Goal: Communication & Community: Answer question/provide support

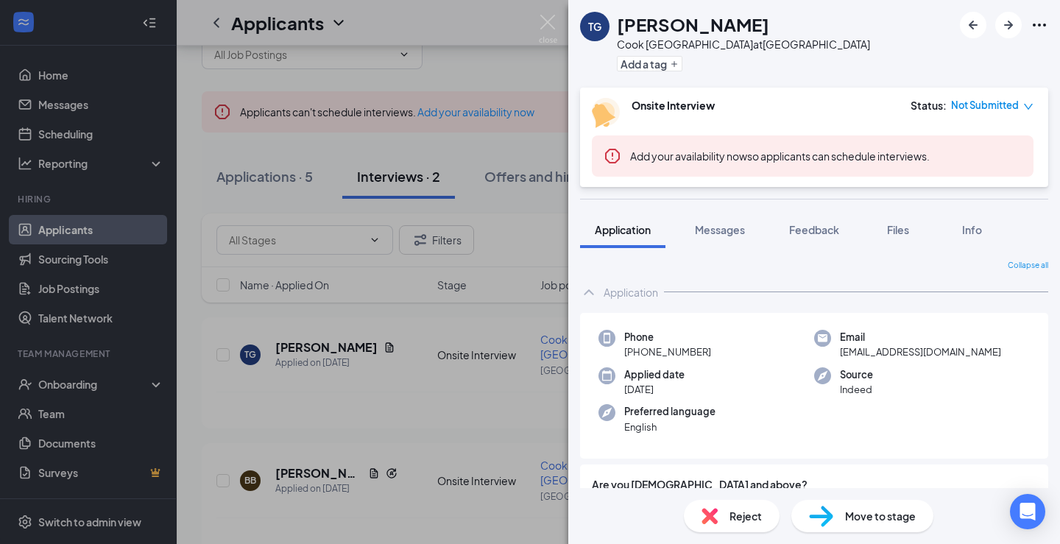
scroll to position [960, 0]
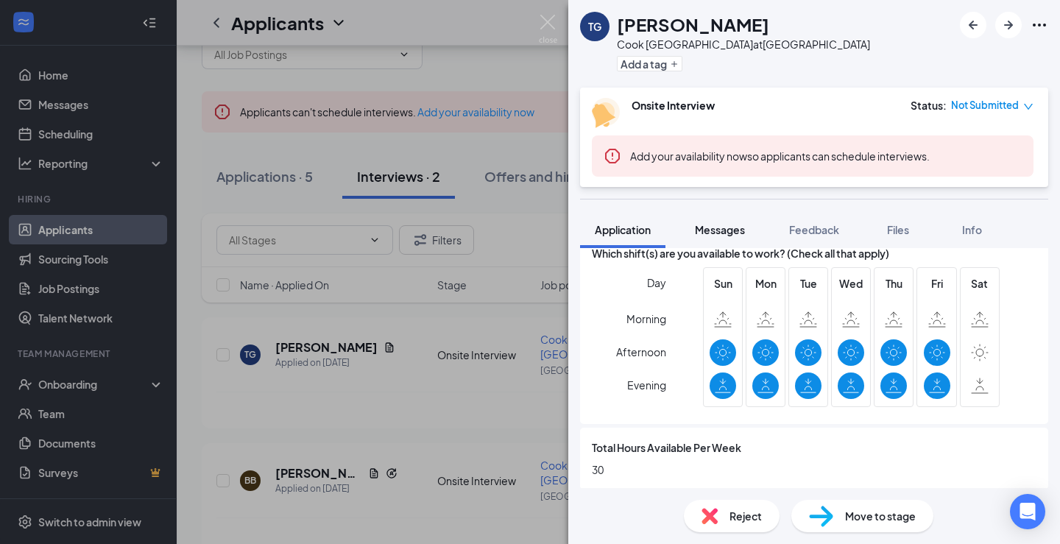
click at [727, 235] on span "Messages" at bounding box center [720, 229] width 50 height 13
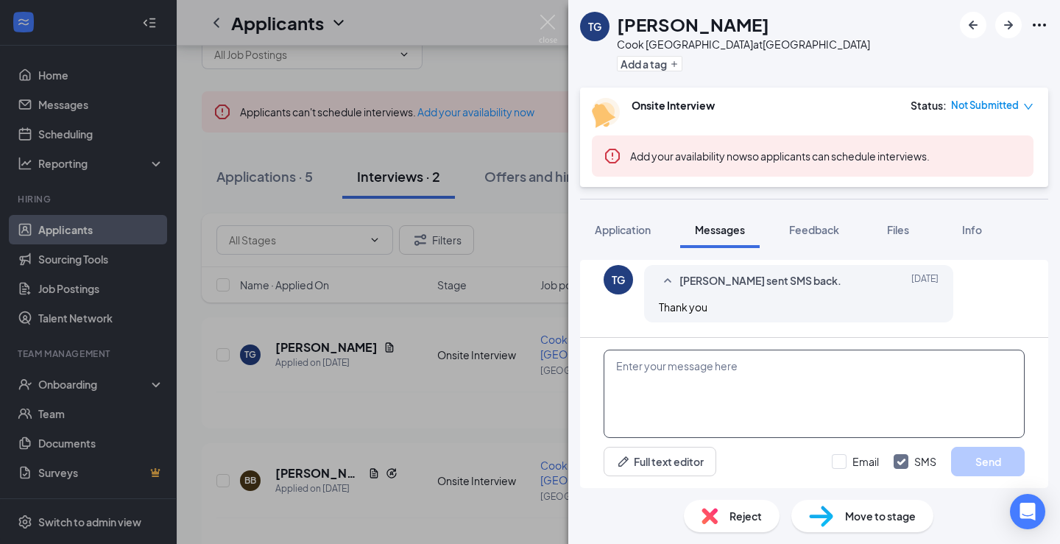
scroll to position [663, 0]
click at [791, 383] on textarea at bounding box center [814, 394] width 421 height 88
click at [617, 369] on textarea "Can you come in for your first day on monday at 12?" at bounding box center [814, 394] width 421 height 88
click at [873, 364] on textarea "Can you come in for your first day on monday at 12?" at bounding box center [814, 394] width 421 height 88
click at [802, 368] on textarea "Can you come in for your first day on monday at 12?" at bounding box center [814, 394] width 421 height 88
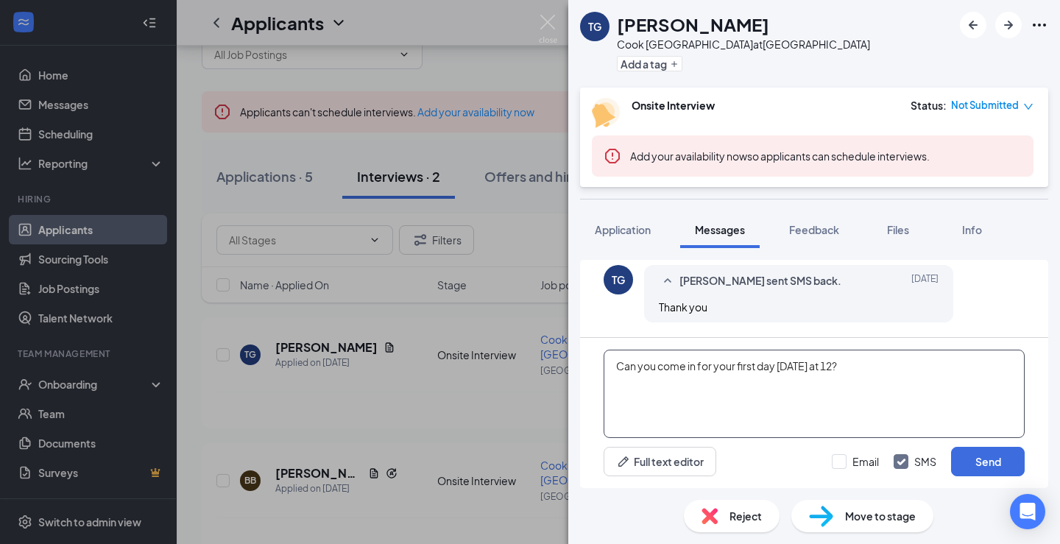
click at [911, 366] on textarea "Can you come in for your first day [DATE] at 12?" at bounding box center [814, 394] width 421 height 88
type textarea "Can you come in for your first day [DATE] at 12?"
click at [986, 459] on button "Send" at bounding box center [988, 461] width 74 height 29
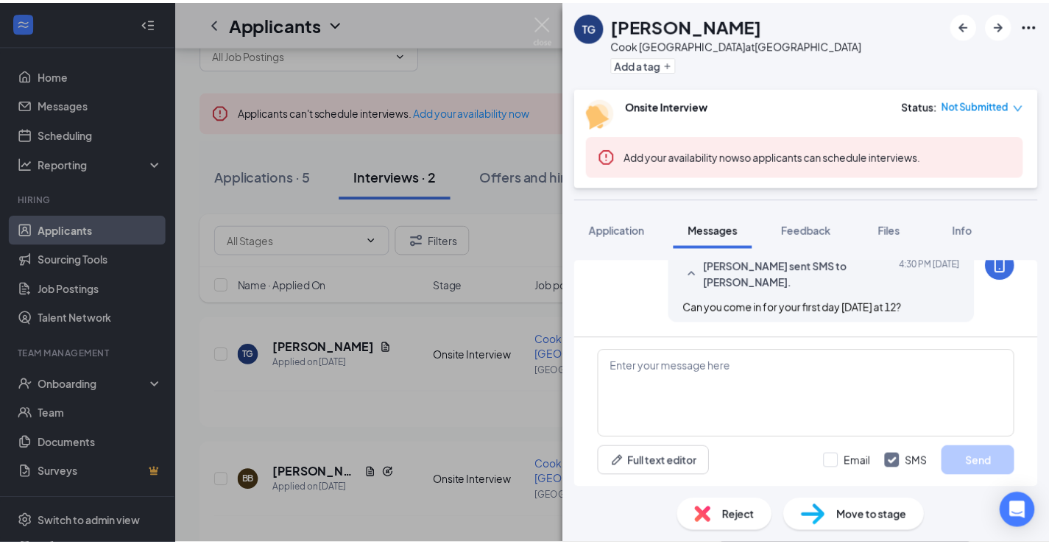
scroll to position [758, 0]
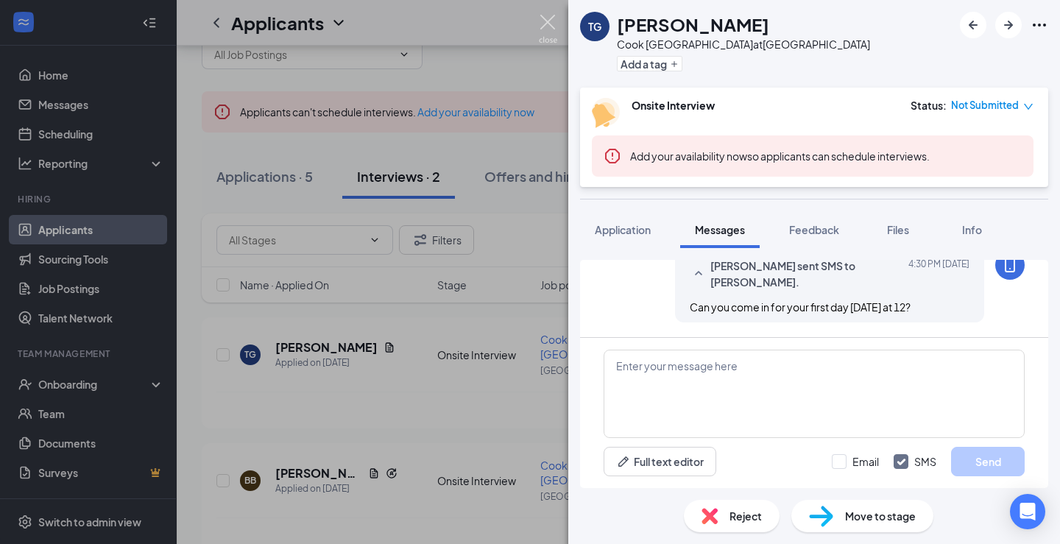
click at [547, 22] on img at bounding box center [548, 29] width 18 height 29
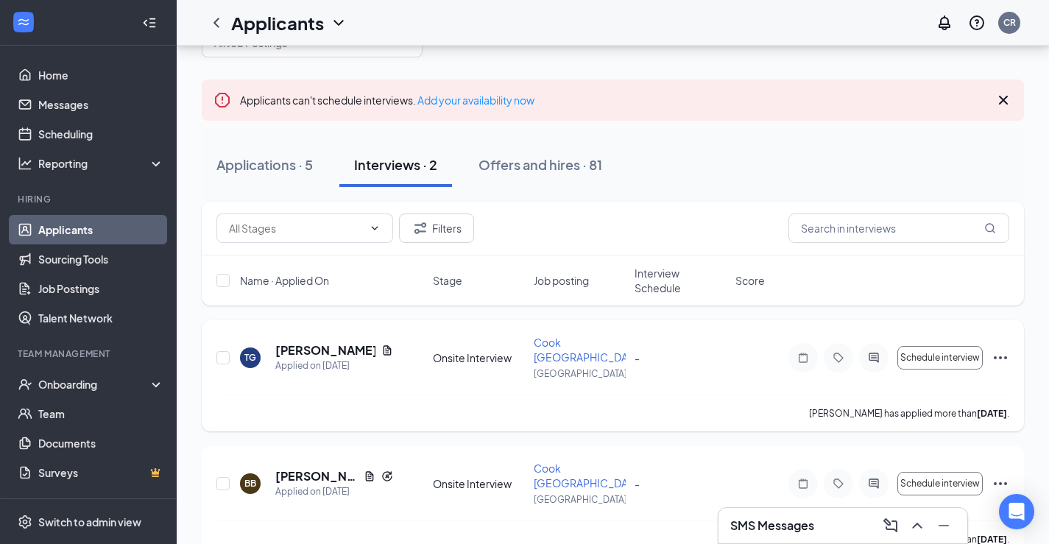
scroll to position [53, 0]
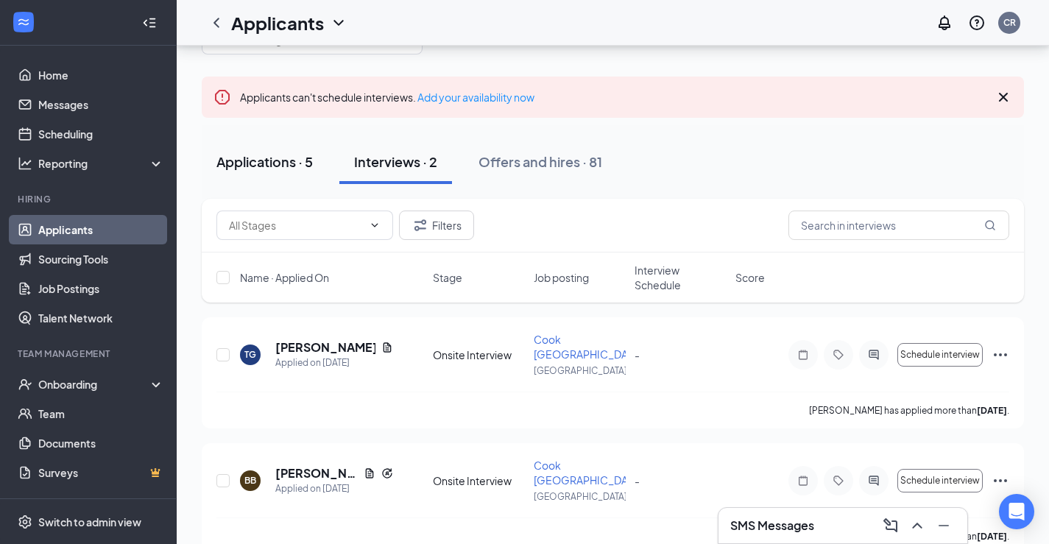
click at [249, 147] on button "Applications · 5" at bounding box center [265, 162] width 126 height 44
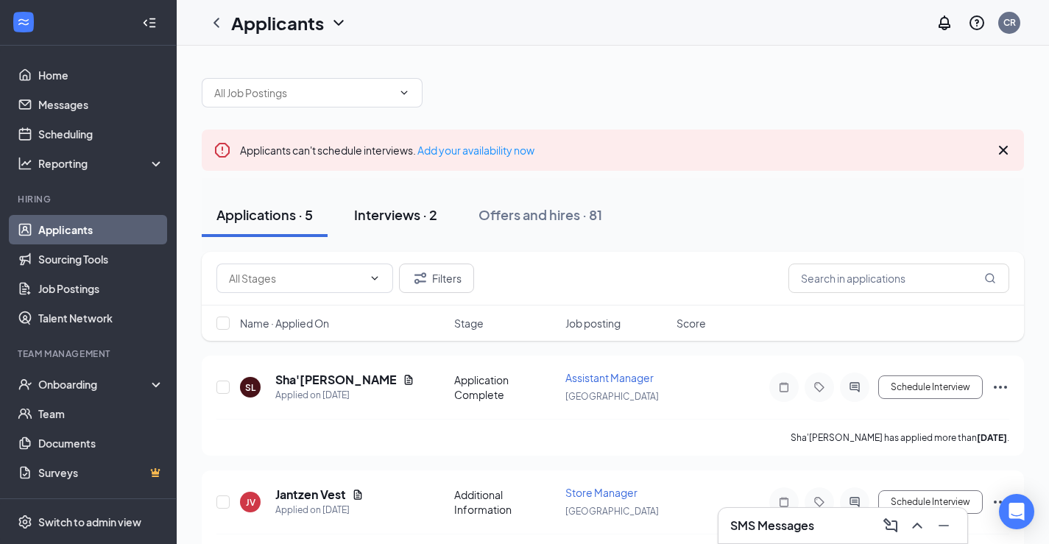
click at [402, 223] on div "Interviews · 2" at bounding box center [395, 214] width 83 height 18
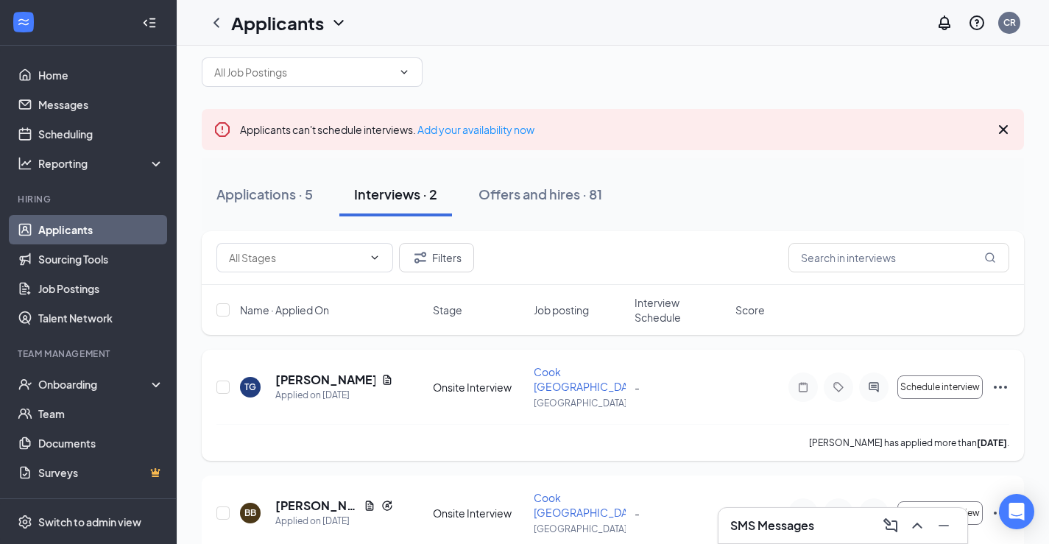
scroll to position [53, 0]
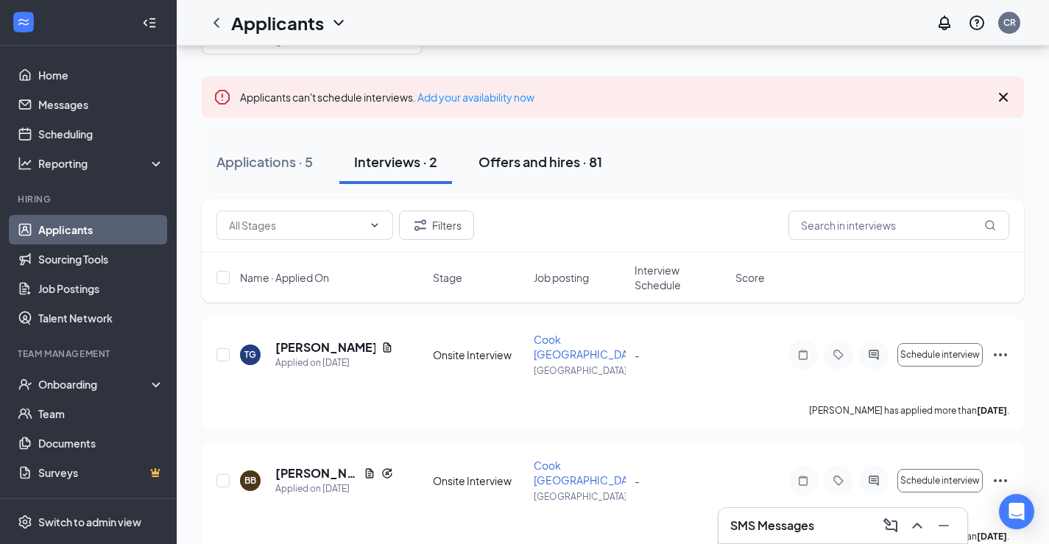
click at [564, 160] on div "Offers and hires · 81" at bounding box center [541, 161] width 124 height 18
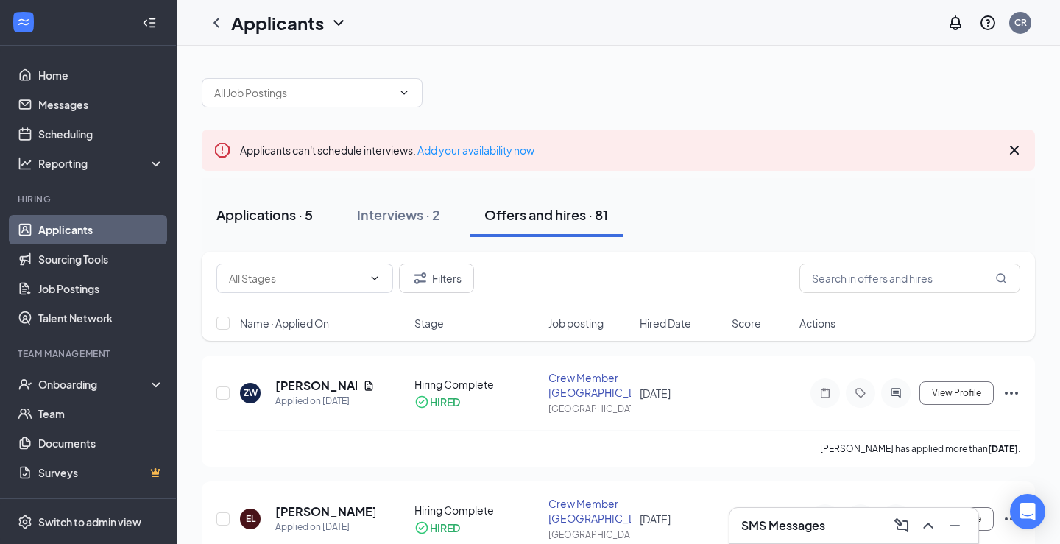
click at [258, 211] on div "Applications · 5" at bounding box center [264, 214] width 96 height 18
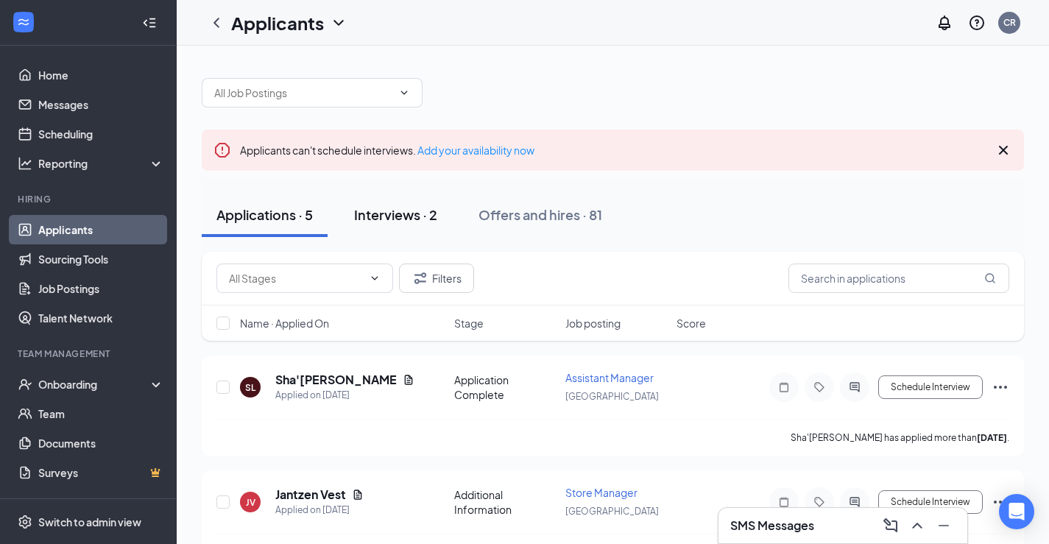
click at [389, 215] on div "Interviews · 2" at bounding box center [395, 214] width 83 height 18
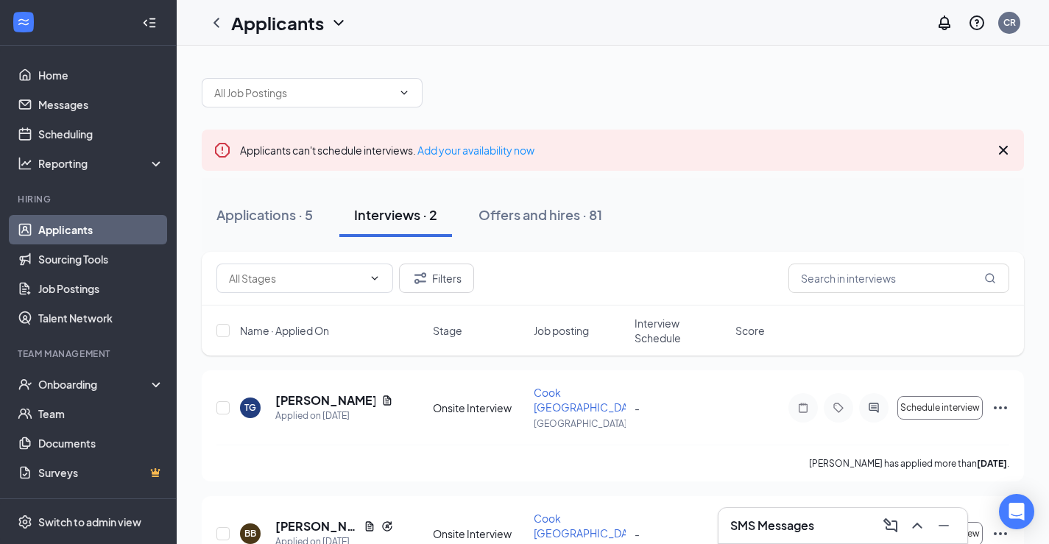
click at [844, 529] on div "SMS Messages" at bounding box center [842, 526] width 225 height 24
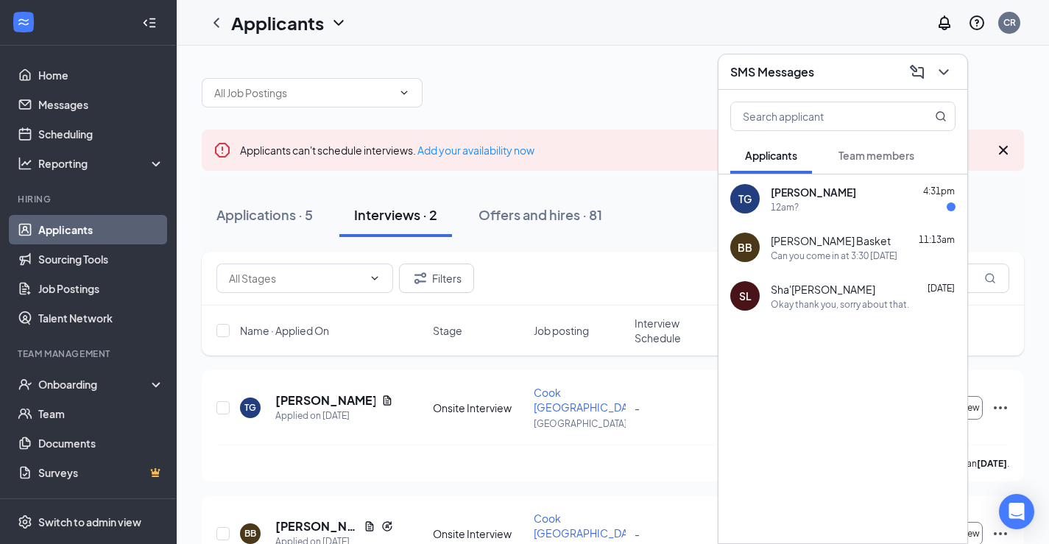
click at [819, 211] on div "12am?" at bounding box center [863, 207] width 185 height 13
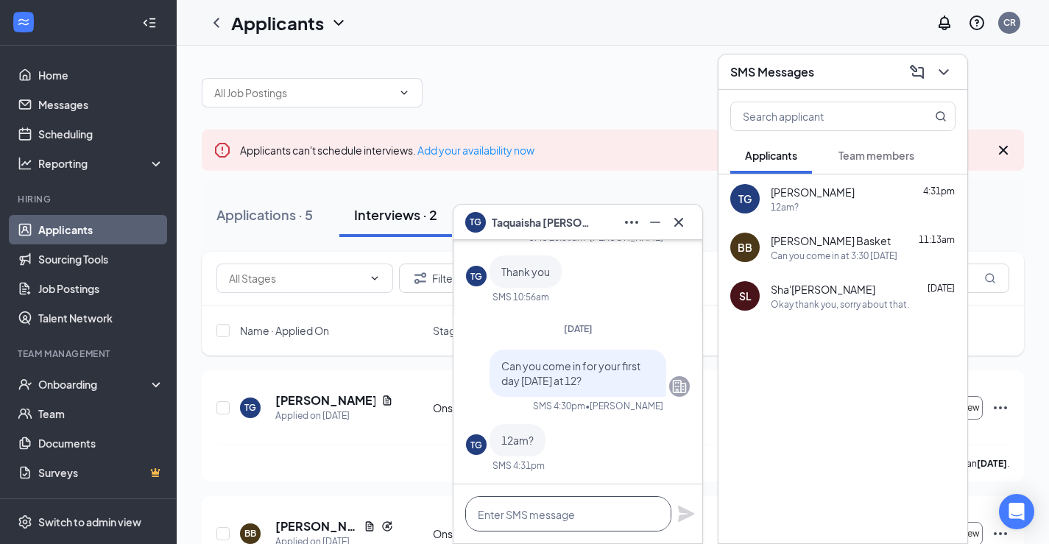
click at [533, 528] on textarea at bounding box center [568, 513] width 206 height 35
click at [498, 529] on textarea at bounding box center [568, 513] width 206 height 35
click at [524, 513] on textarea "12pm luchtime" at bounding box center [568, 513] width 206 height 35
type textarea "12pm lunch time"
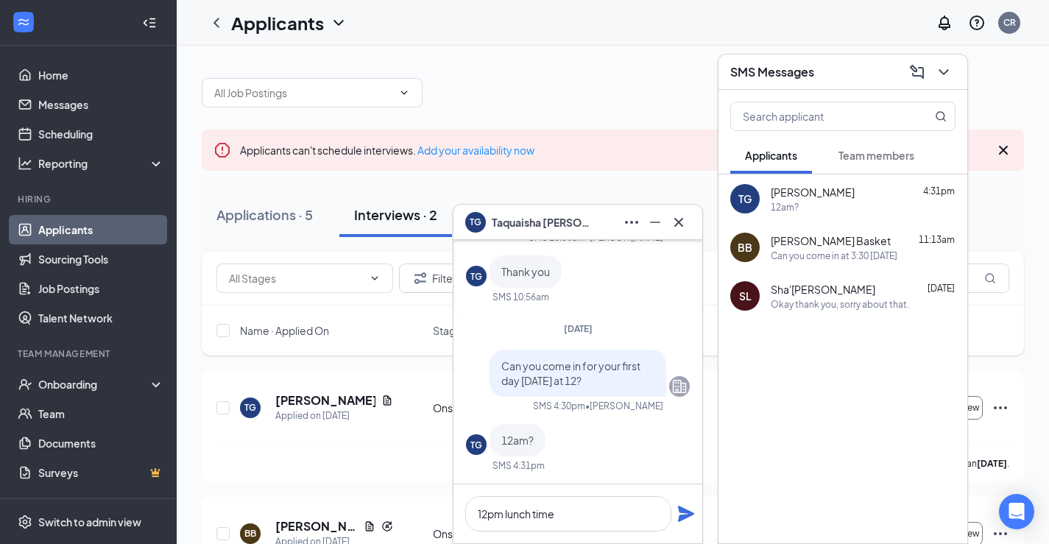
click at [688, 513] on icon "Plane" at bounding box center [686, 514] width 16 height 16
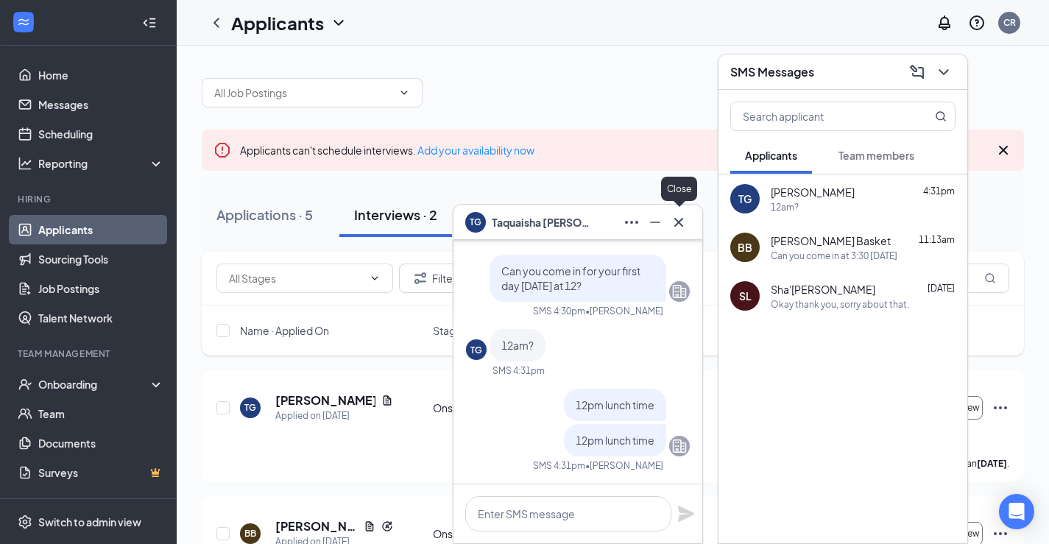
click at [679, 217] on icon "Cross" at bounding box center [679, 222] width 18 height 18
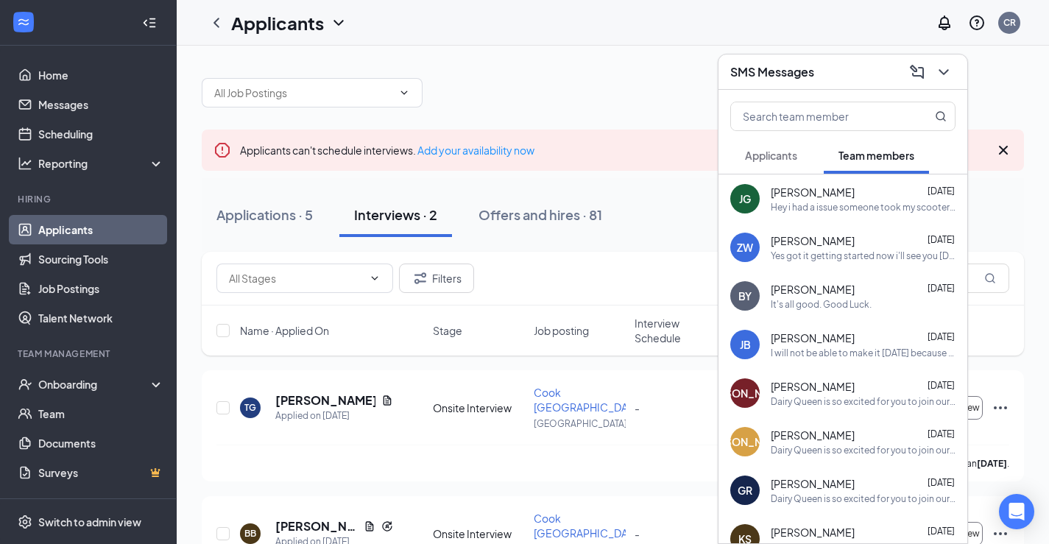
click at [755, 163] on button "Applicants" at bounding box center [771, 155] width 82 height 37
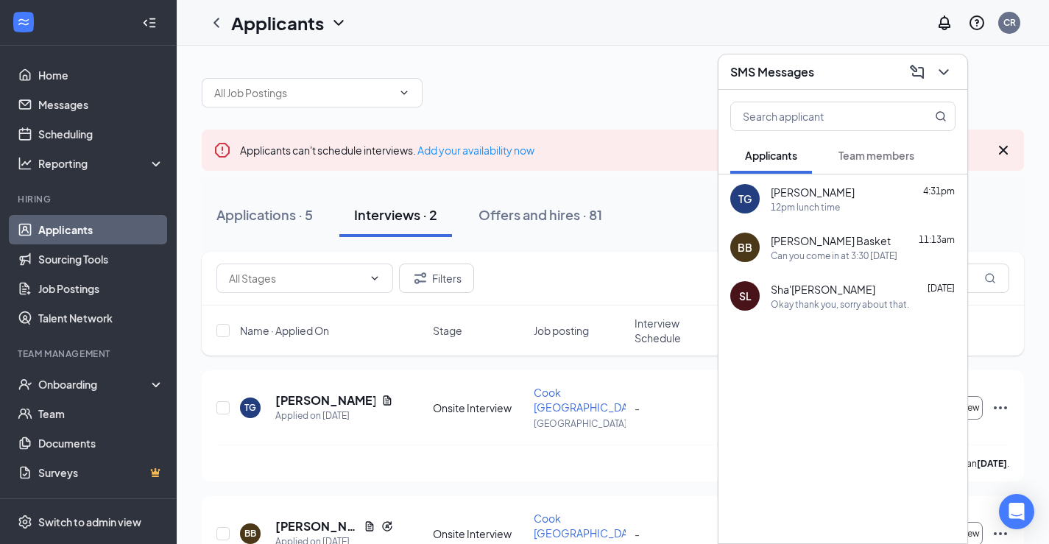
click at [833, 201] on div "12pm lunch time" at bounding box center [805, 207] width 69 height 13
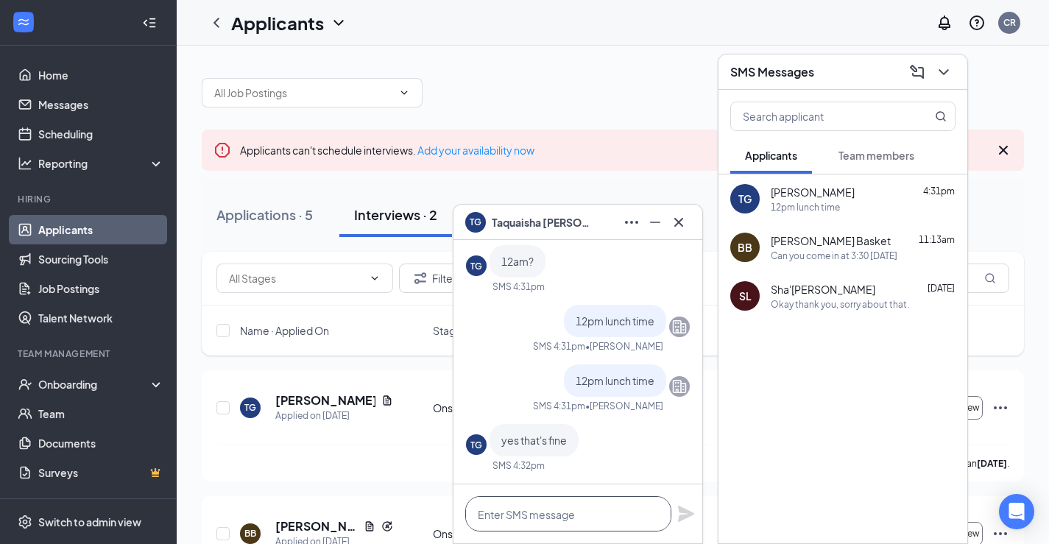
click at [543, 522] on textarea at bounding box center [568, 513] width 206 height 35
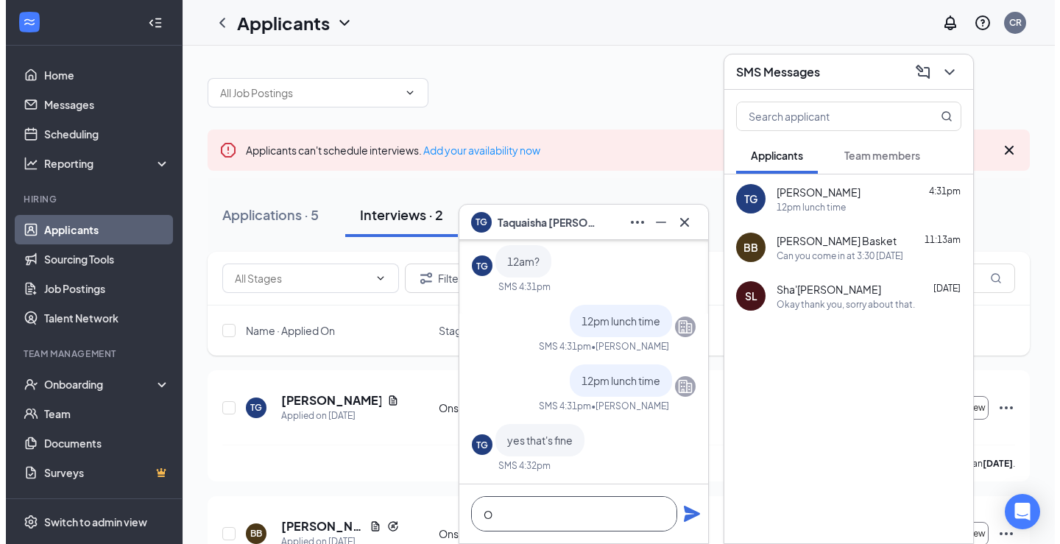
scroll to position [1, 0]
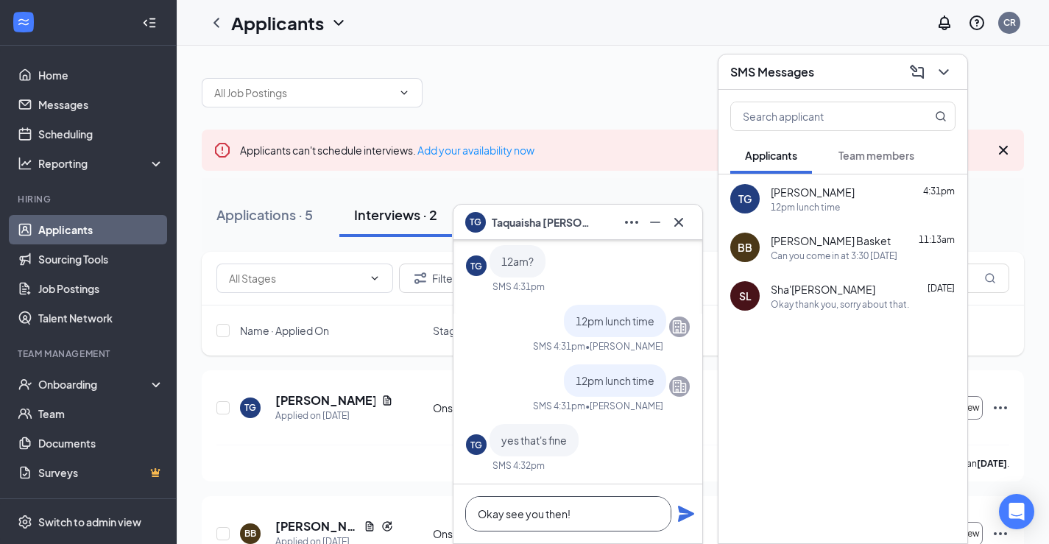
type textarea "Okay see you then!"
click at [690, 515] on icon "Plane" at bounding box center [686, 514] width 16 height 16
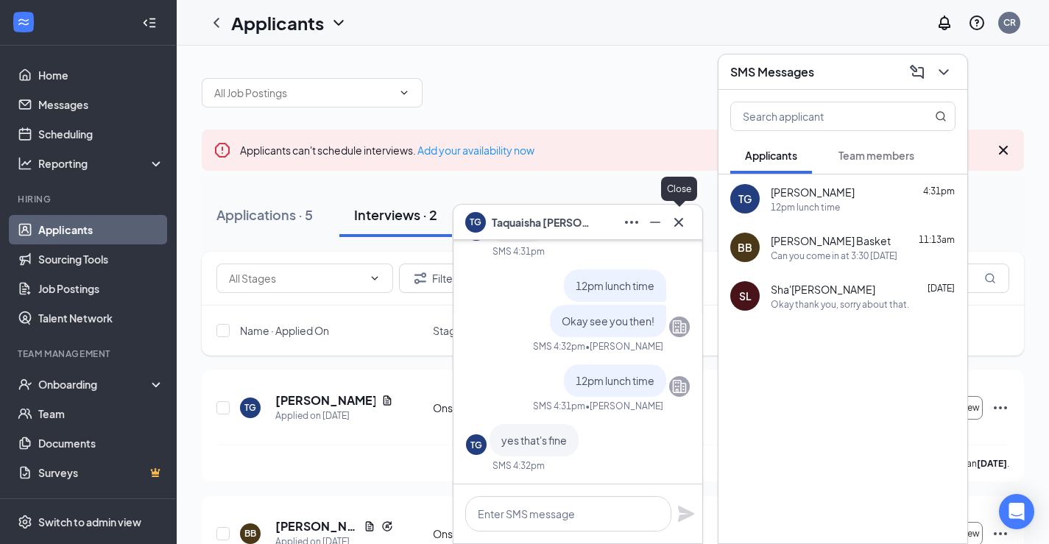
click at [682, 216] on icon "Cross" at bounding box center [679, 222] width 18 height 18
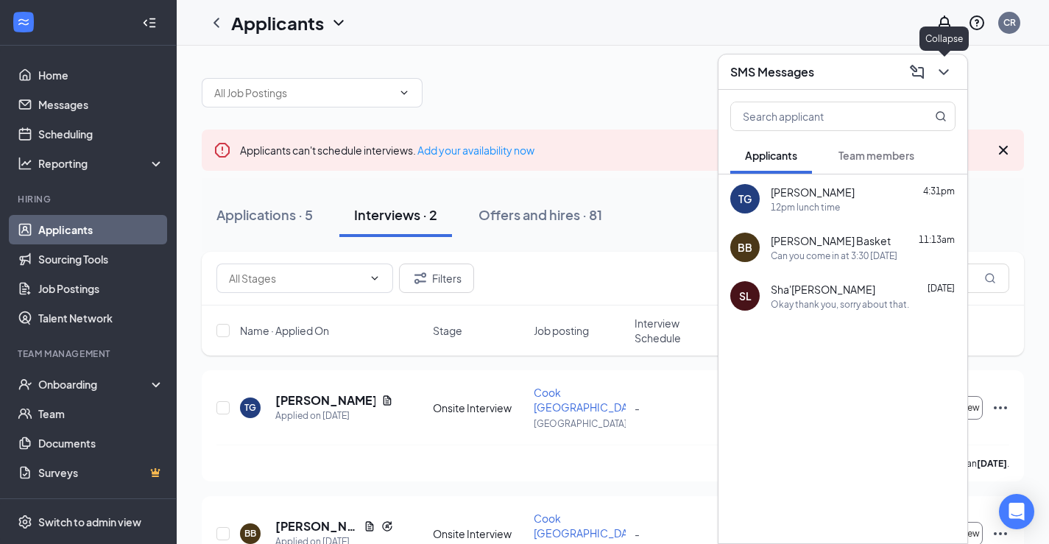
click at [944, 80] on icon "ChevronDown" at bounding box center [944, 72] width 18 height 18
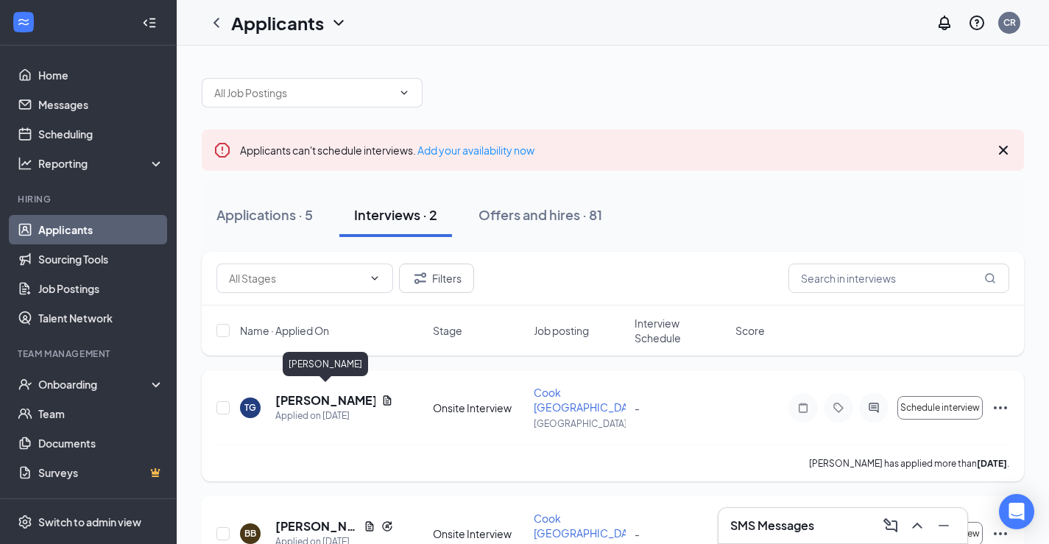
click at [314, 392] on h5 "[PERSON_NAME]" at bounding box center [325, 400] width 100 height 16
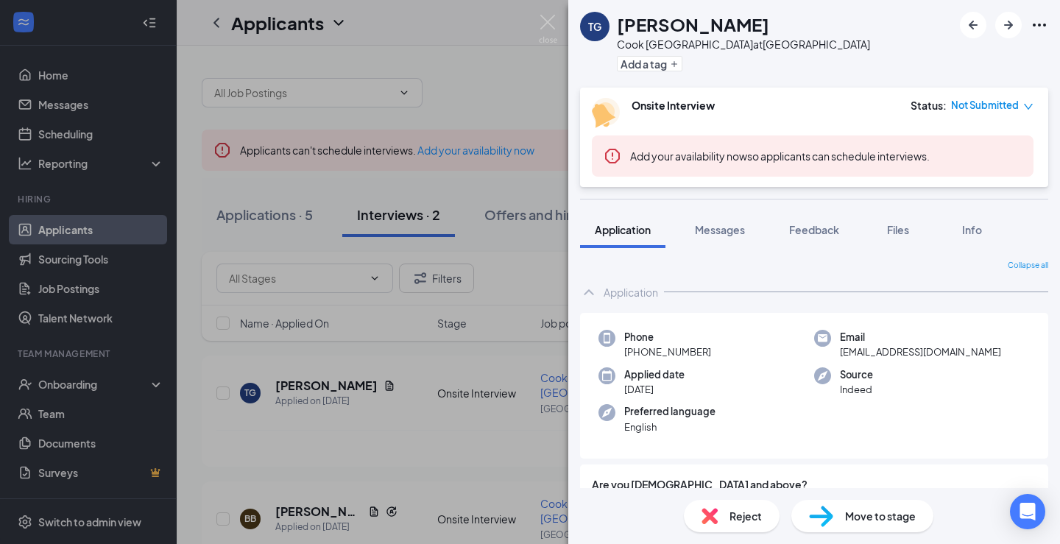
click at [887, 511] on span "Move to stage" at bounding box center [880, 516] width 71 height 16
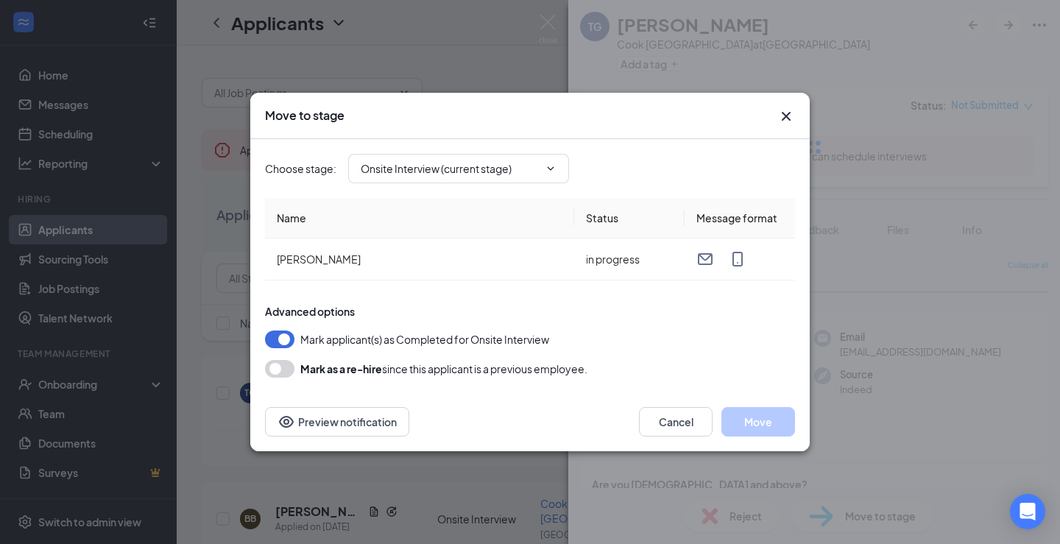
type input "Hiring Complete (final stage)"
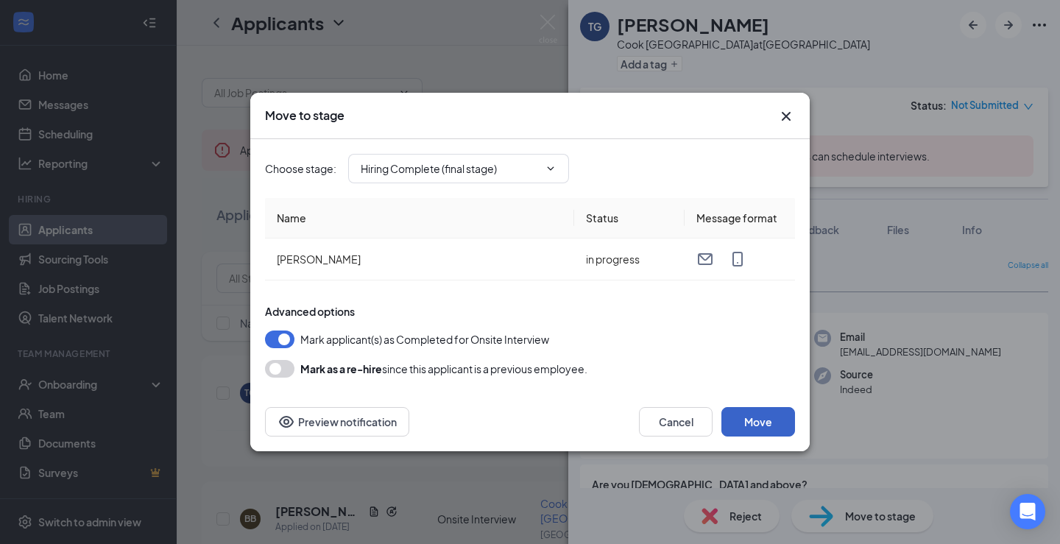
click at [750, 418] on button "Move" at bounding box center [758, 421] width 74 height 29
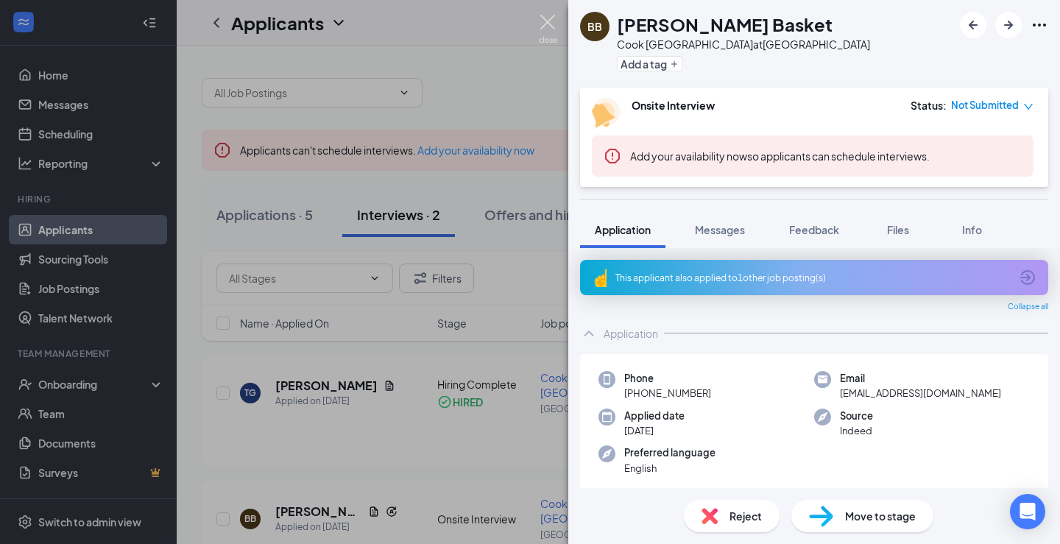
click at [543, 23] on img at bounding box center [548, 29] width 18 height 29
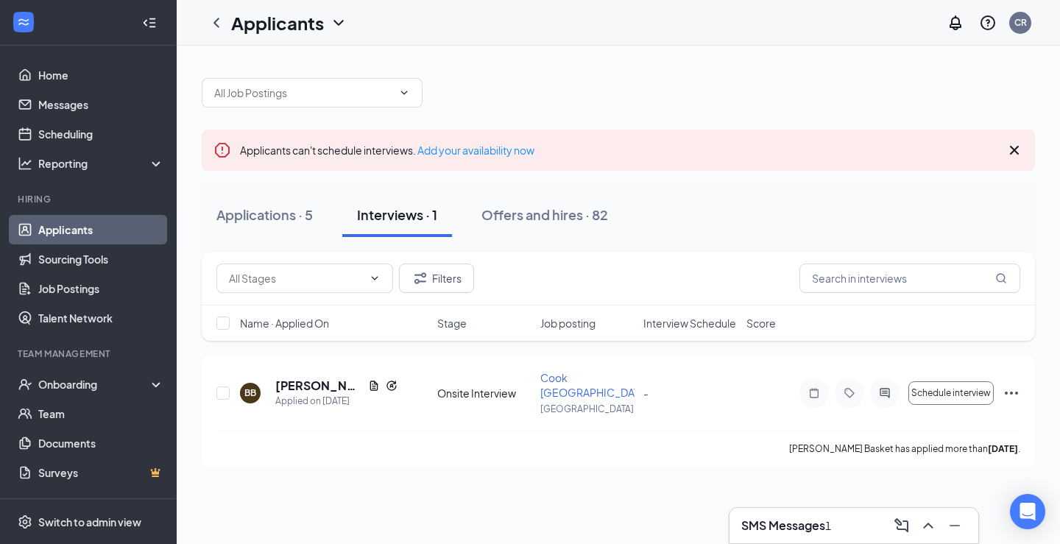
click at [831, 529] on div "1" at bounding box center [828, 526] width 6 height 16
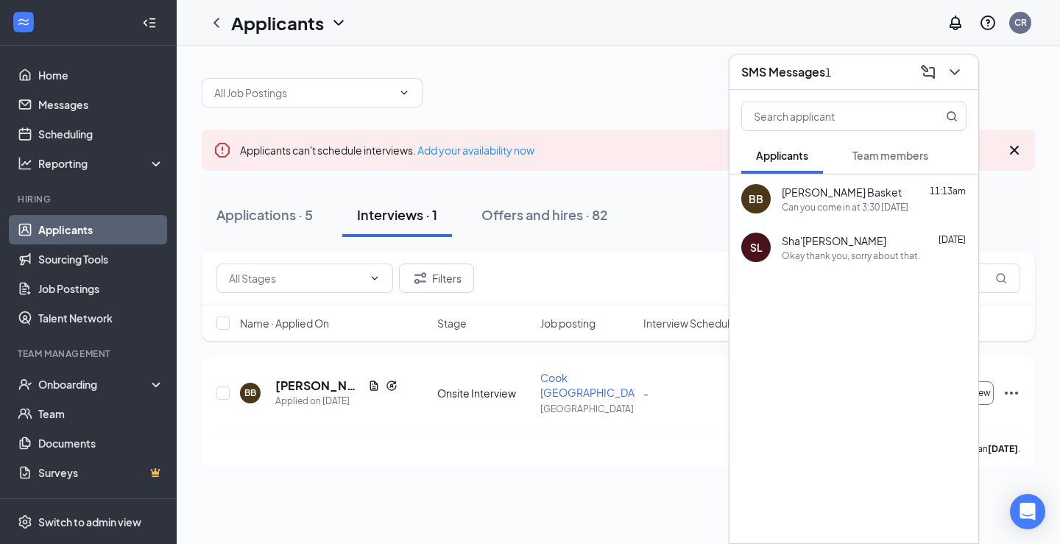
click at [861, 144] on button "Team members" at bounding box center [890, 155] width 105 height 37
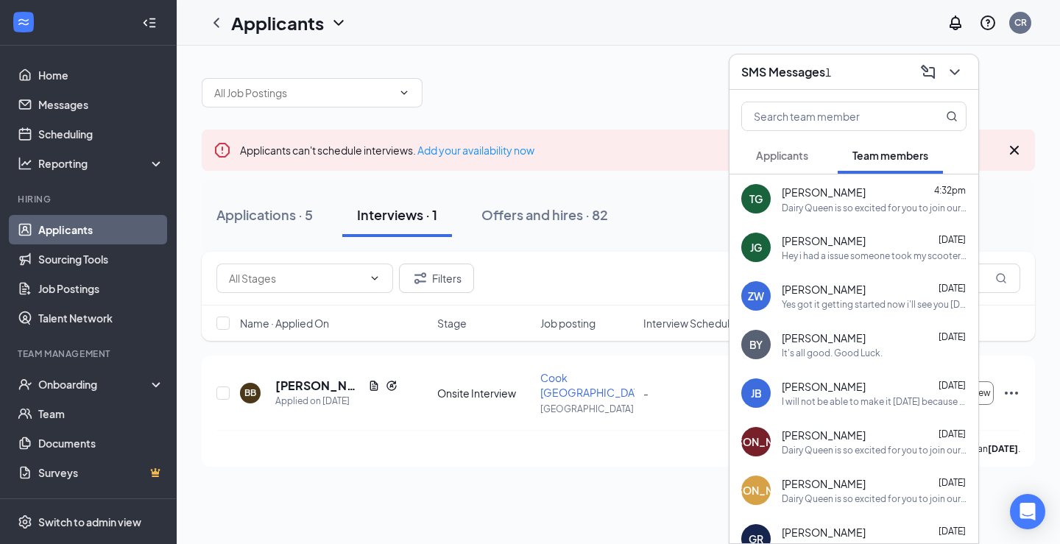
click at [908, 211] on div "Dairy Queen is so excited for you to join our team! Do you know anyone else who…" at bounding box center [874, 208] width 185 height 13
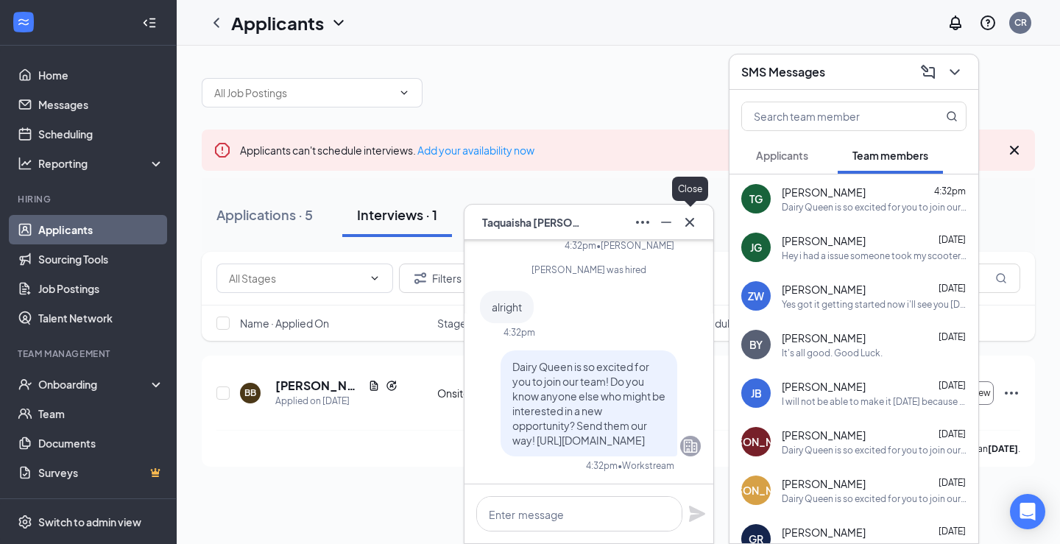
click at [693, 222] on icon "Cross" at bounding box center [690, 222] width 18 height 18
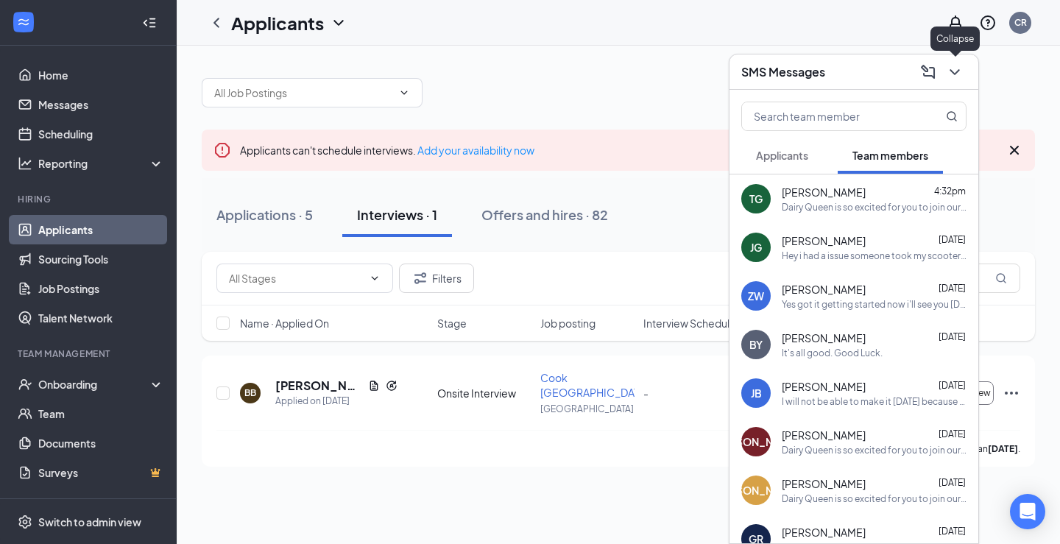
click at [959, 73] on icon "ChevronDown" at bounding box center [955, 72] width 18 height 18
